Goal: Task Accomplishment & Management: Use online tool/utility

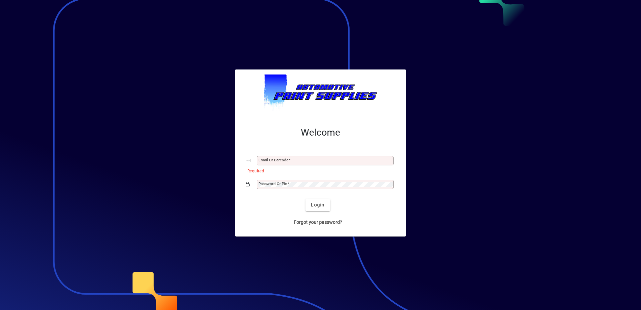
click at [279, 153] on mat-card-content "Welcome Email or Barcode Required Password or Pin" at bounding box center [320, 158] width 160 height 75
click at [305, 160] on input "Email or Barcode" at bounding box center [325, 160] width 135 height 5
type input "**********"
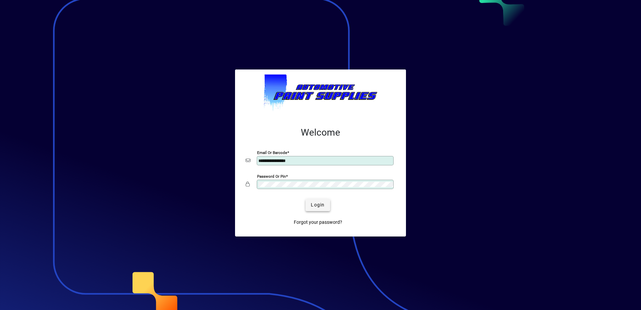
click at [322, 209] on span "submit" at bounding box center [317, 205] width 24 height 16
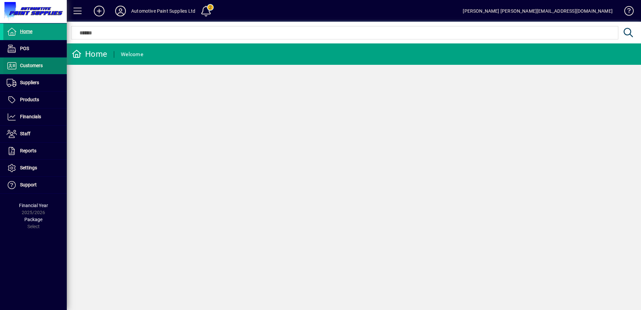
click at [37, 67] on span "Customers" at bounding box center [31, 65] width 23 height 5
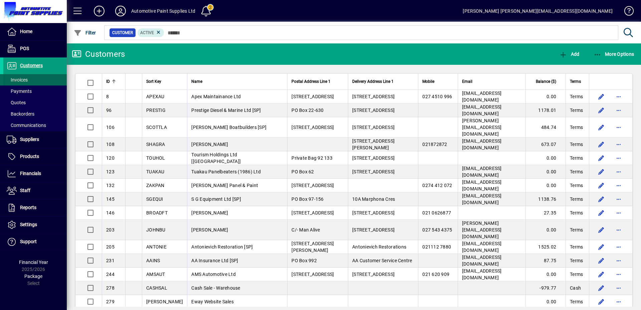
click at [38, 79] on span at bounding box center [34, 80] width 63 height 16
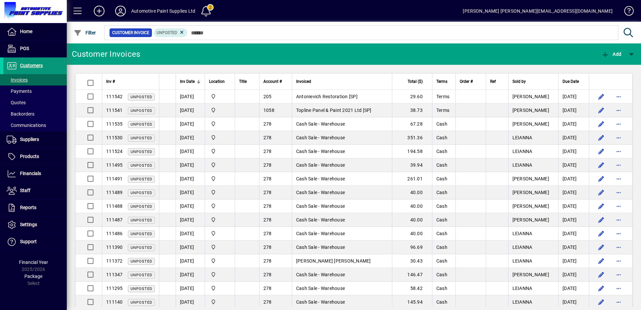
click at [23, 66] on span "Customers" at bounding box center [31, 65] width 23 height 5
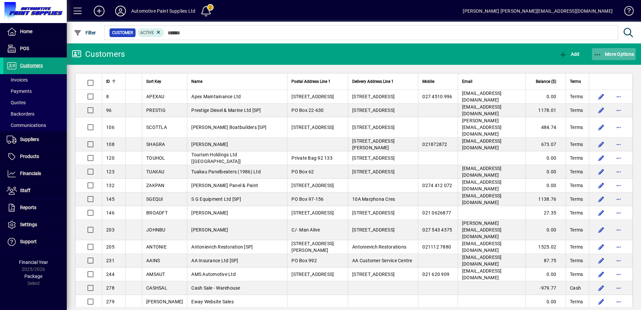
click at [616, 50] on span "button" at bounding box center [614, 54] width 44 height 16
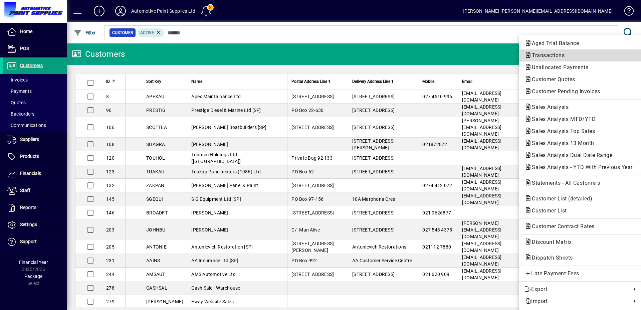
click at [537, 52] on span "Transactions" at bounding box center [545, 55] width 43 height 6
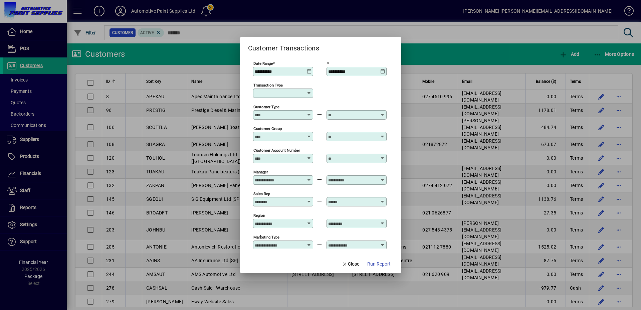
click at [310, 69] on icon at bounding box center [309, 69] width 5 height 0
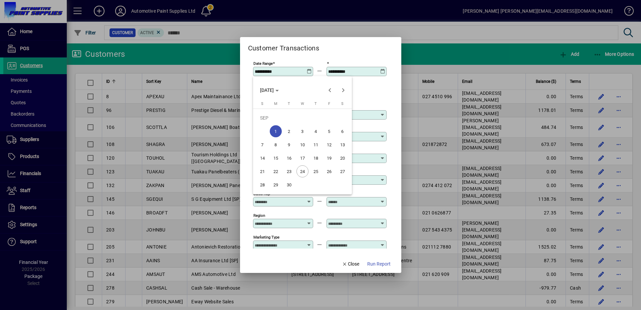
click at [290, 173] on span "23" at bounding box center [289, 171] width 12 height 12
type input "**********"
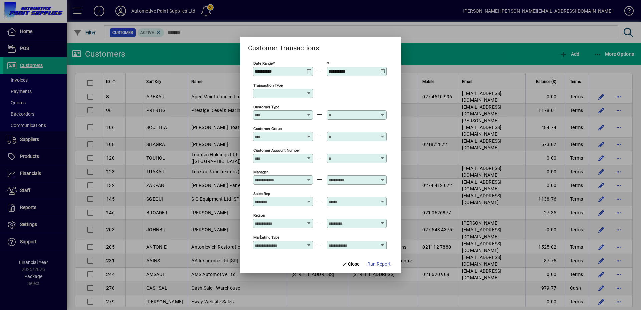
click at [384, 69] on icon at bounding box center [382, 69] width 5 height 0
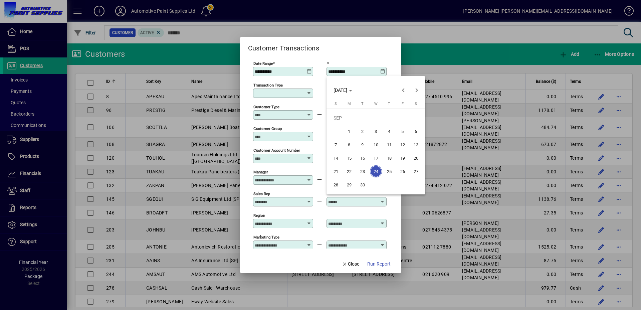
click at [360, 171] on span "23" at bounding box center [362, 171] width 12 height 12
type input "**********"
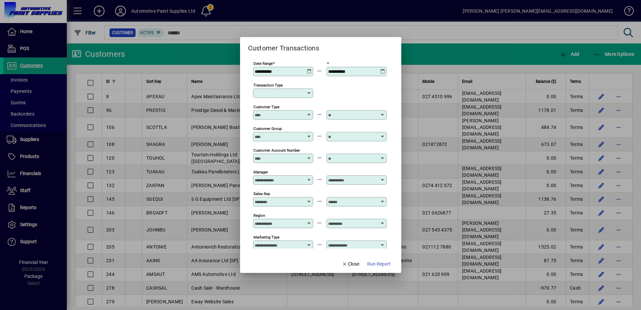
click at [295, 95] on input "Transaction Type" at bounding box center [281, 92] width 52 height 5
click at [291, 129] on div "Customer Invoice" at bounding box center [282, 132] width 48 height 7
type input "**********"
click at [380, 262] on span "Run Report" at bounding box center [378, 263] width 23 height 7
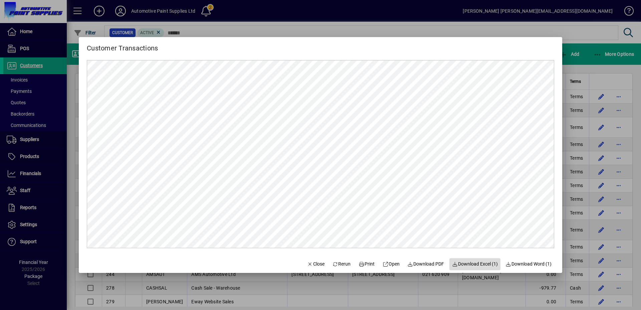
click at [474, 261] on span "Download Excel (1)" at bounding box center [475, 263] width 46 height 7
click at [310, 263] on span "Close" at bounding box center [315, 263] width 17 height 7
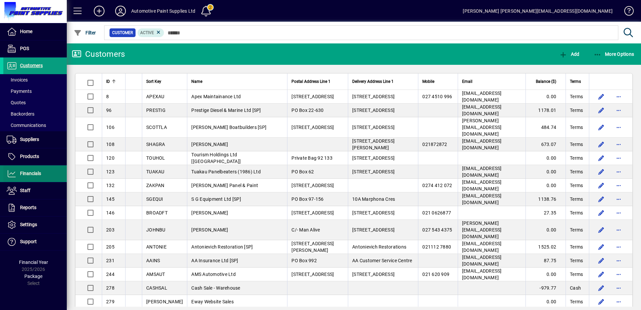
click at [31, 170] on span "Financials" at bounding box center [22, 174] width 38 height 8
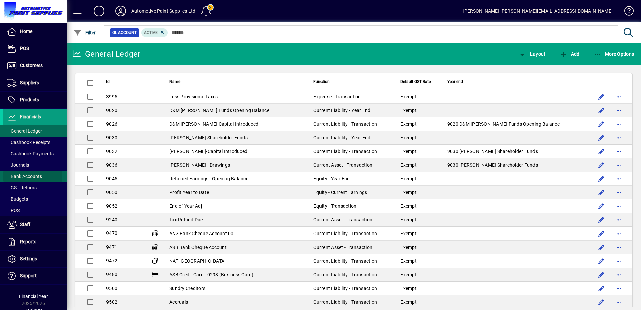
click at [24, 174] on span "Bank Accounts" at bounding box center [24, 176] width 35 height 5
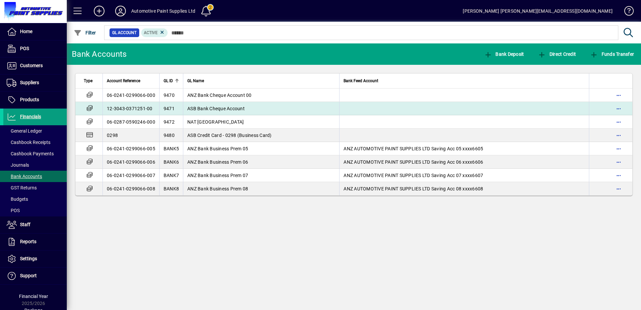
click at [199, 108] on span "ASB Bank Cheque Account" at bounding box center [215, 108] width 57 height 5
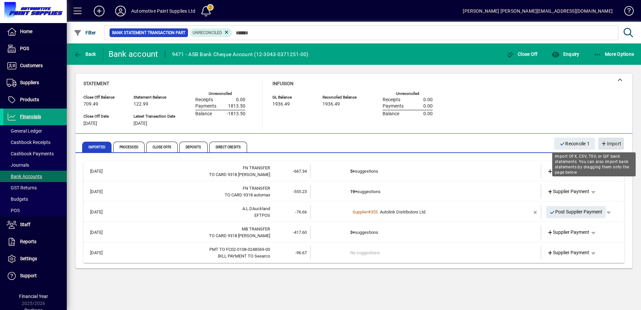
click at [619, 141] on span "Import" at bounding box center [611, 143] width 20 height 11
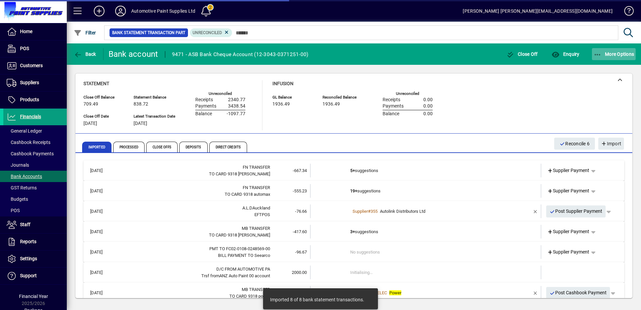
click at [618, 58] on span "button" at bounding box center [614, 54] width 44 height 16
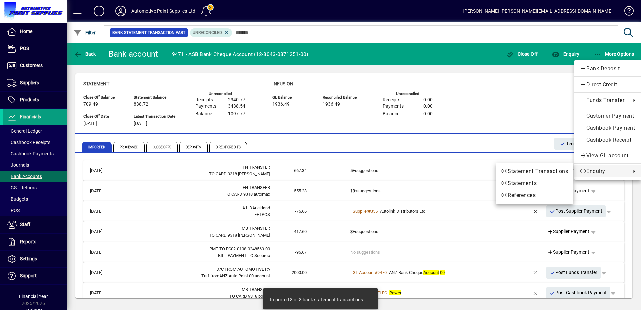
click at [591, 169] on span "Enquiry" at bounding box center [603, 171] width 48 height 8
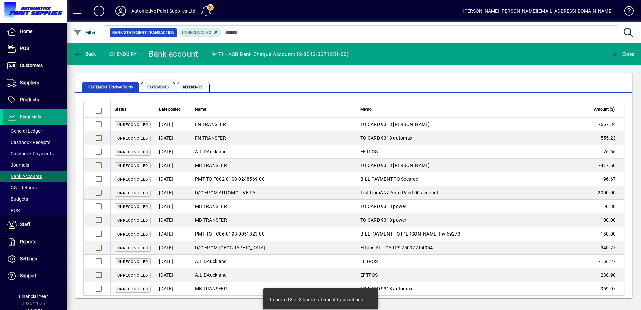
click at [161, 84] on span "Statements" at bounding box center [158, 86] width 34 height 11
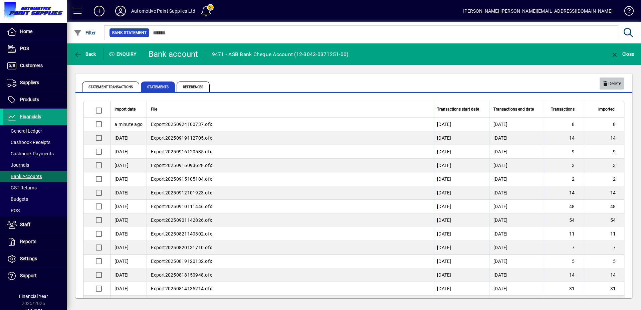
click at [611, 85] on span "Delete" at bounding box center [611, 83] width 19 height 11
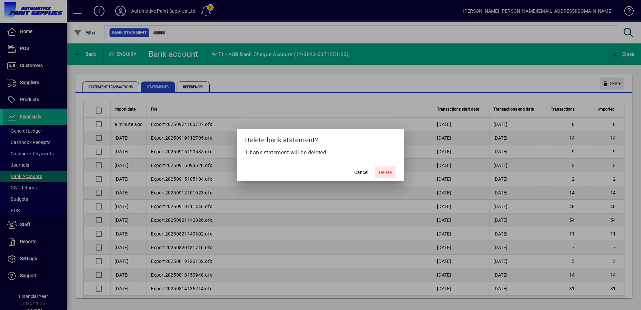
click at [386, 173] on span "Delete" at bounding box center [385, 172] width 13 height 7
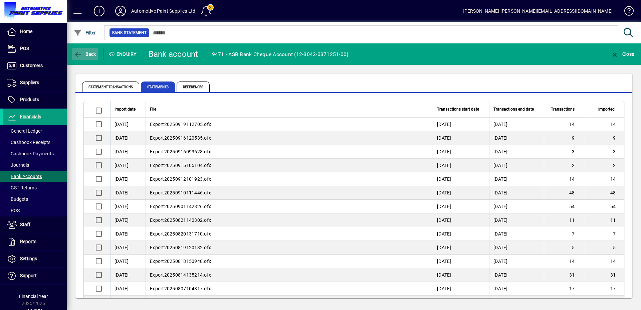
click at [95, 55] on span "Back" at bounding box center [85, 53] width 22 height 5
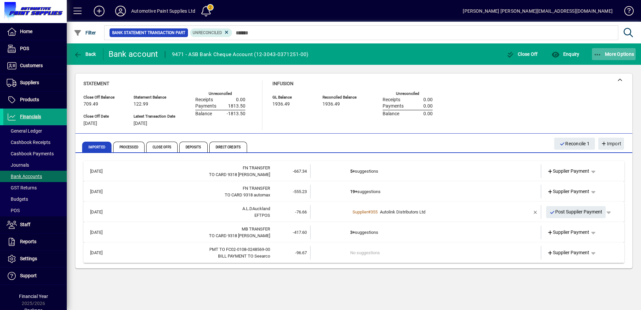
click at [612, 53] on span "More Options" at bounding box center [613, 53] width 41 height 5
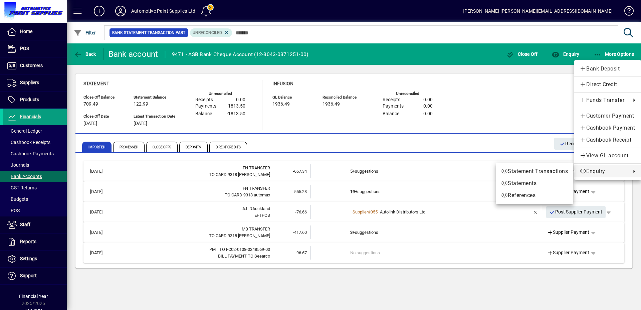
click at [476, 98] on div at bounding box center [320, 155] width 641 height 310
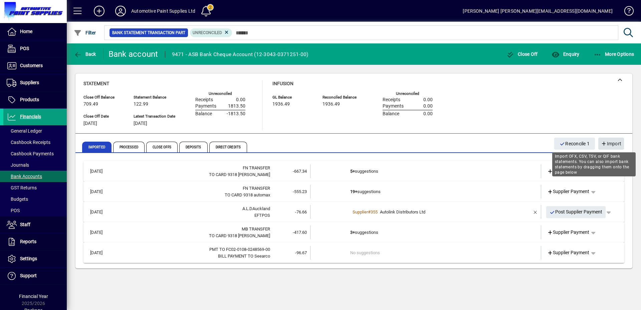
click at [614, 143] on span "Import" at bounding box center [611, 143] width 20 height 11
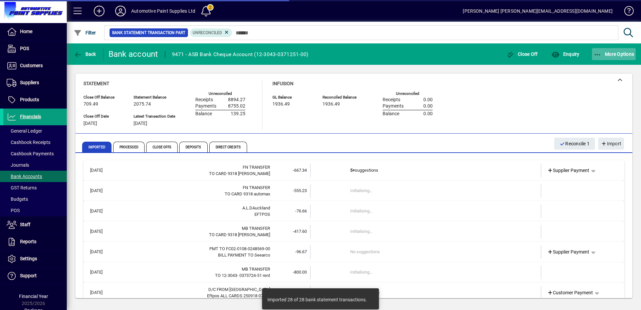
click at [611, 48] on span "button" at bounding box center [614, 54] width 44 height 16
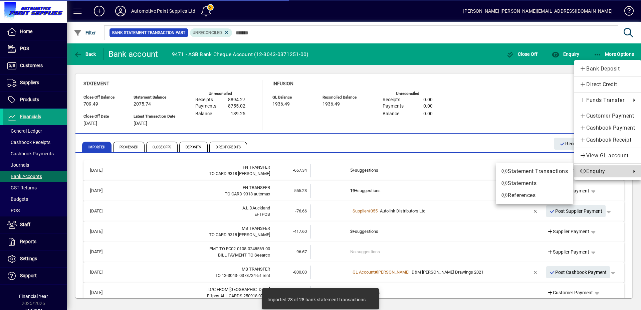
click at [587, 171] on span "Enquiry" at bounding box center [603, 171] width 48 height 8
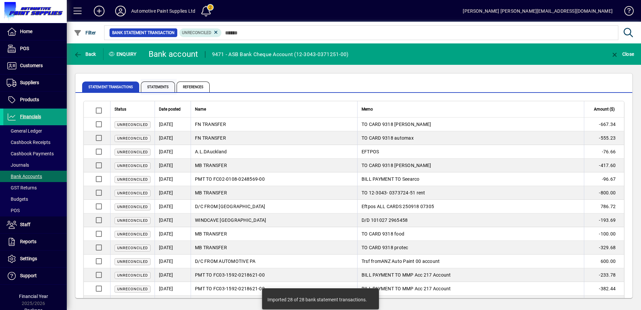
click at [149, 86] on span "Statements" at bounding box center [158, 86] width 34 height 11
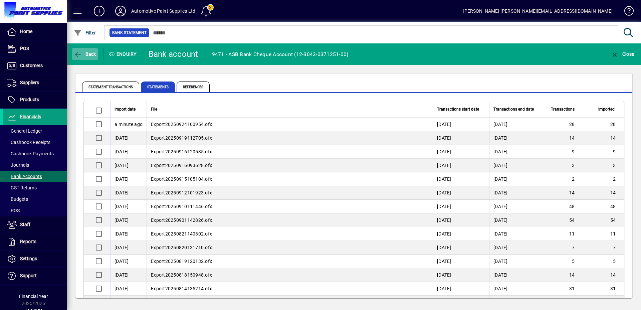
click at [85, 53] on span "Back" at bounding box center [85, 53] width 22 height 5
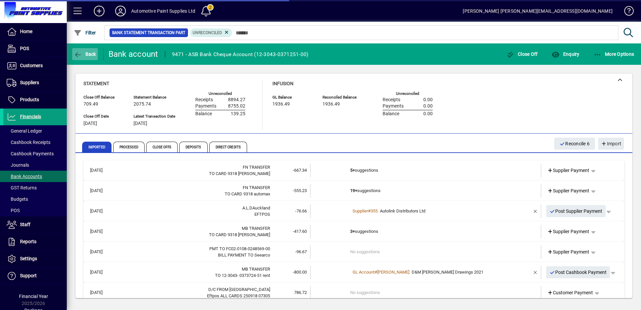
click at [80, 52] on icon "button" at bounding box center [78, 54] width 8 height 7
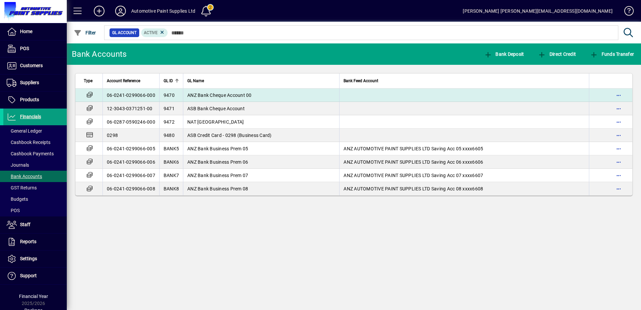
click at [196, 95] on span "ANZ Bank Cheque Account 00" at bounding box center [219, 94] width 64 height 5
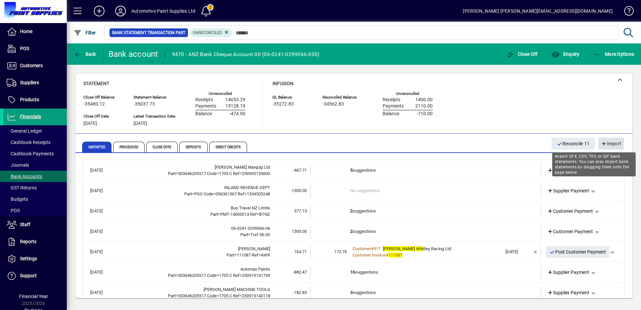
click at [610, 140] on span "Import" at bounding box center [611, 143] width 20 height 11
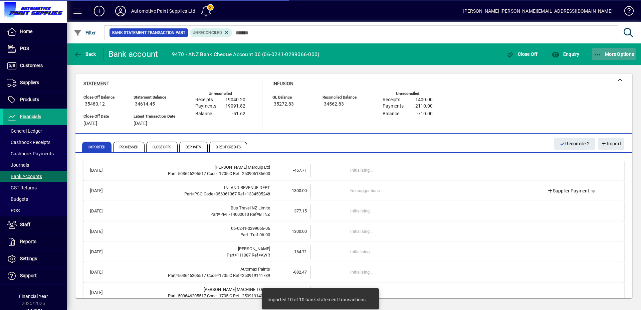
click at [618, 56] on span "More Options" at bounding box center [613, 53] width 41 height 5
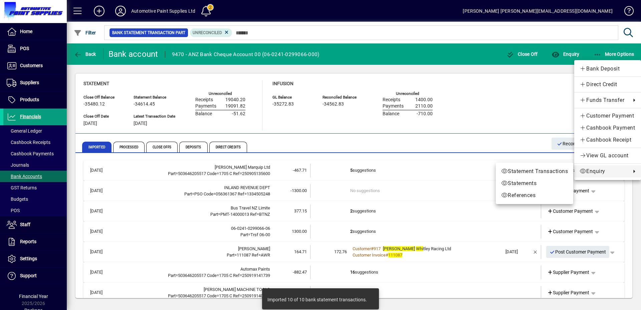
click at [596, 171] on span "Enquiry" at bounding box center [603, 171] width 48 height 8
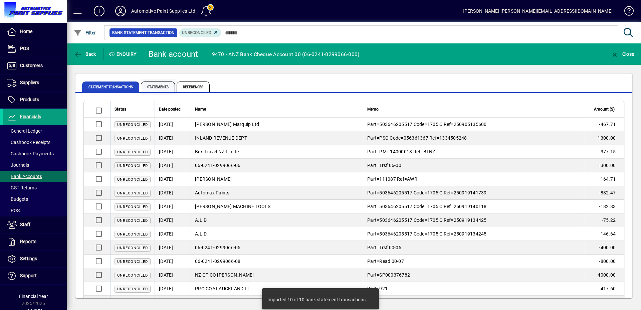
click at [159, 86] on span "Statements" at bounding box center [158, 86] width 34 height 11
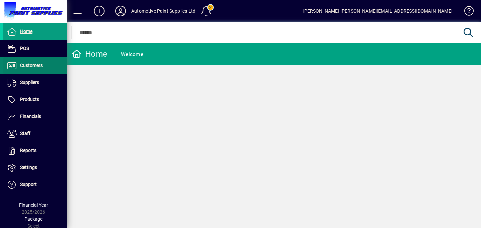
click at [24, 70] on span at bounding box center [34, 66] width 63 height 16
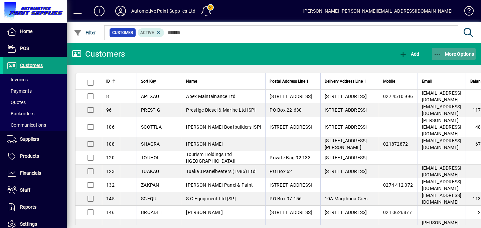
click at [448, 52] on span "More Options" at bounding box center [453, 53] width 41 height 5
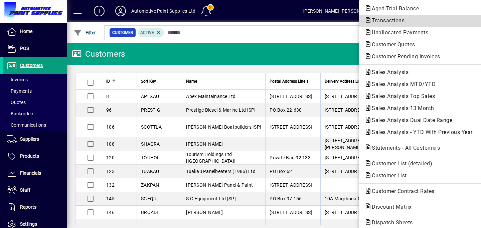
click at [400, 24] on span "Transactions" at bounding box center [419, 21] width 111 height 8
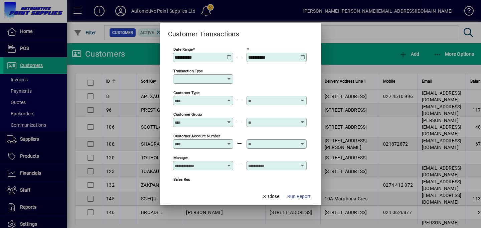
click at [195, 76] on input "Transaction Type" at bounding box center [201, 78] width 52 height 5
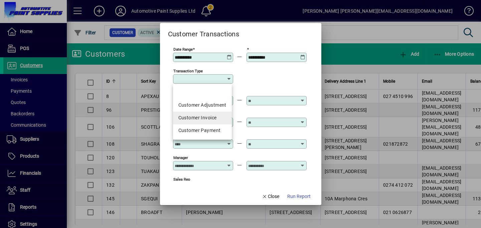
click at [226, 119] on mat-option "Customer Invoice" at bounding box center [202, 118] width 59 height 13
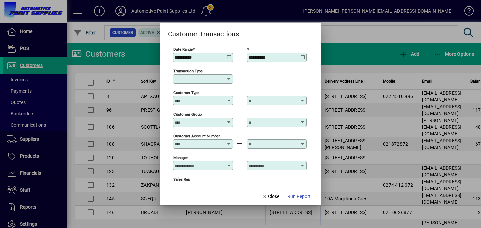
type input "**********"
click at [298, 200] on span "button" at bounding box center [298, 197] width 29 height 16
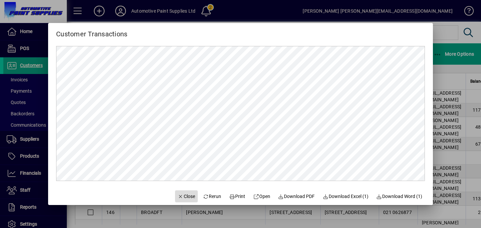
click at [184, 199] on span "Close" at bounding box center [186, 196] width 17 height 7
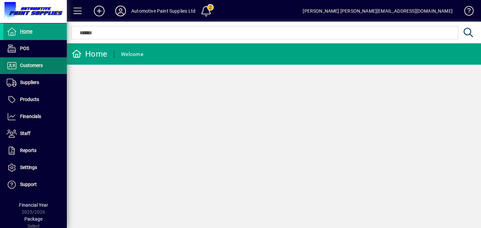
click at [28, 66] on span "Customers" at bounding box center [31, 65] width 23 height 5
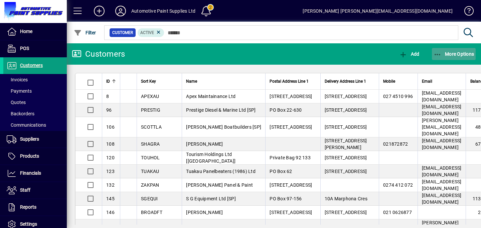
click at [455, 55] on span "More Options" at bounding box center [453, 53] width 41 height 5
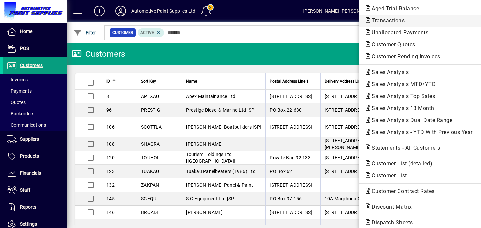
click at [398, 22] on span "Transactions" at bounding box center [385, 20] width 43 height 6
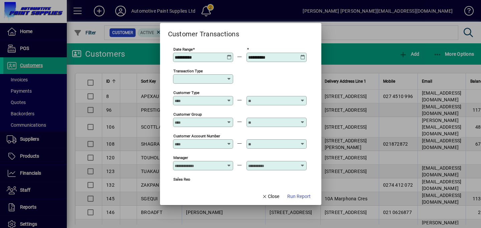
type input "**********"
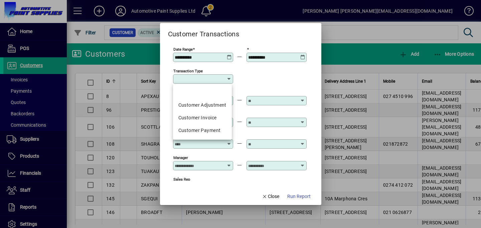
click at [206, 77] on input "Transaction Type" at bounding box center [201, 78] width 52 height 5
click at [212, 118] on div "Customer Invoice" at bounding box center [202, 117] width 48 height 7
type input "**********"
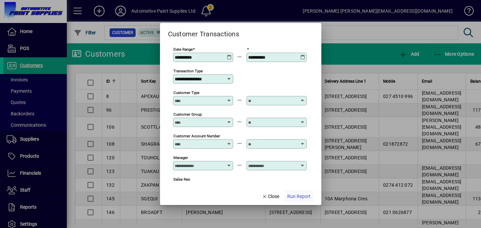
click at [297, 193] on span "Run Report" at bounding box center [298, 196] width 23 height 7
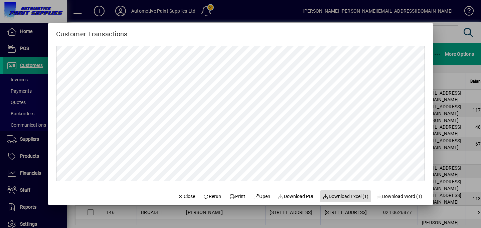
click at [338, 196] on span "Download Excel (1)" at bounding box center [345, 196] width 46 height 7
click at [37, 65] on div at bounding box center [240, 114] width 481 height 228
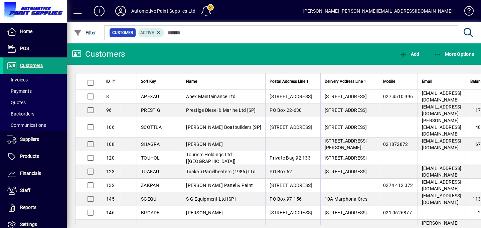
click at [37, 65] on span "Customers" at bounding box center [31, 65] width 23 height 5
click at [466, 55] on span "More Options" at bounding box center [453, 53] width 41 height 5
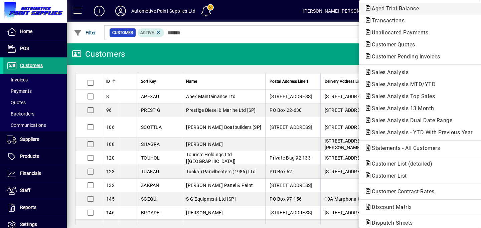
click at [396, 8] on span "Aged Trial Balance" at bounding box center [393, 8] width 58 height 6
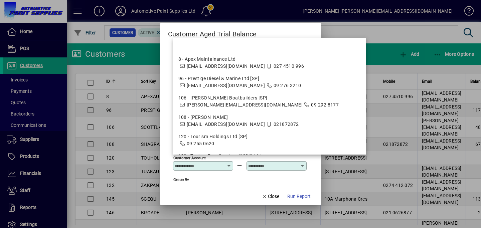
click at [211, 168] on input "Customer Account" at bounding box center [199, 165] width 49 height 5
click at [305, 38] on div "Customer Aged Trial Balance" at bounding box center [240, 31] width 161 height 16
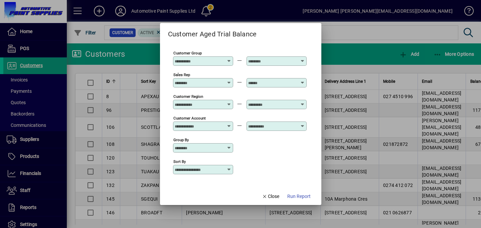
scroll to position [54, 0]
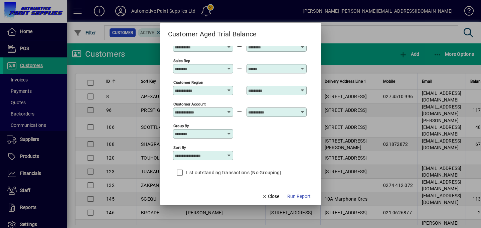
click at [199, 155] on input "Sort by" at bounding box center [201, 155] width 52 height 5
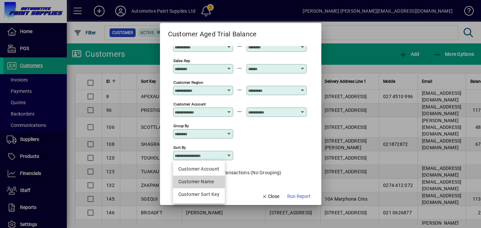
click at [198, 184] on div "Customer Name" at bounding box center [198, 181] width 41 height 7
type input "**********"
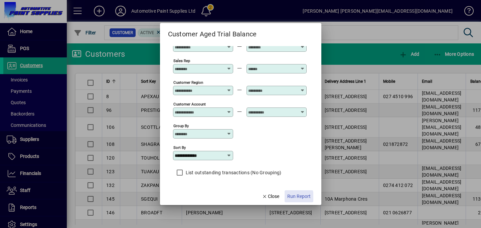
click at [291, 198] on span "Run Report" at bounding box center [298, 196] width 23 height 7
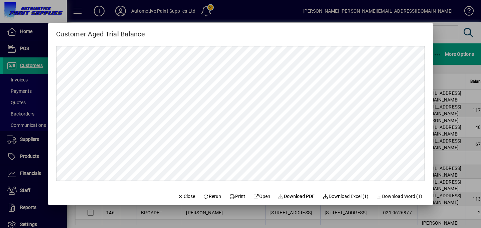
scroll to position [0, 0]
click at [349, 193] on span "Download Excel (1)" at bounding box center [345, 196] width 46 height 7
